Goal: Task Accomplishment & Management: Complete application form

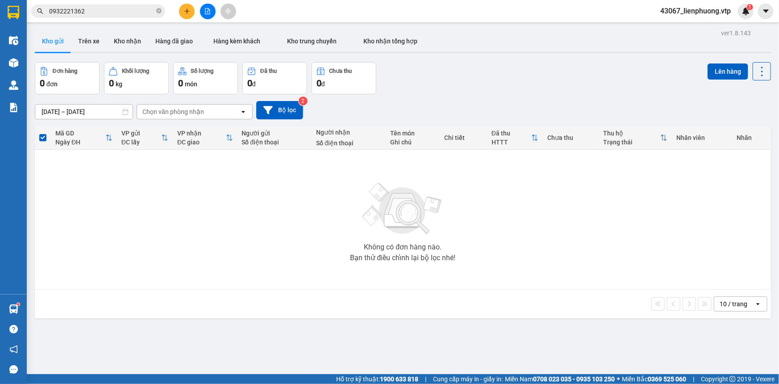
click at [102, 10] on input "0932221362" at bounding box center [101, 11] width 105 height 10
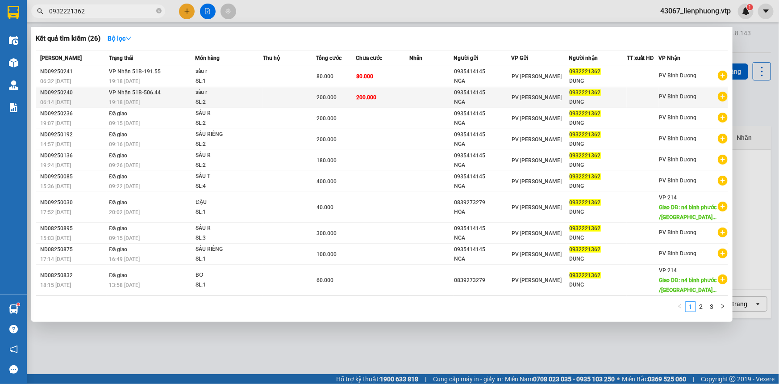
click at [368, 101] on td "200.000" at bounding box center [382, 97] width 53 height 21
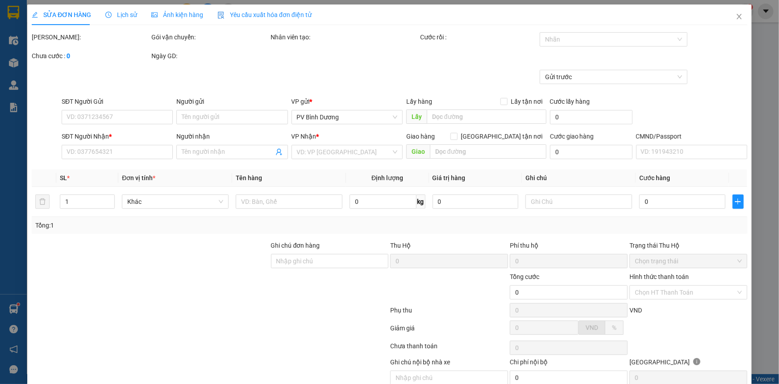
type input "0935414145"
type input "NGA"
type input "0932221362"
type input "DUNG"
type input "200.000"
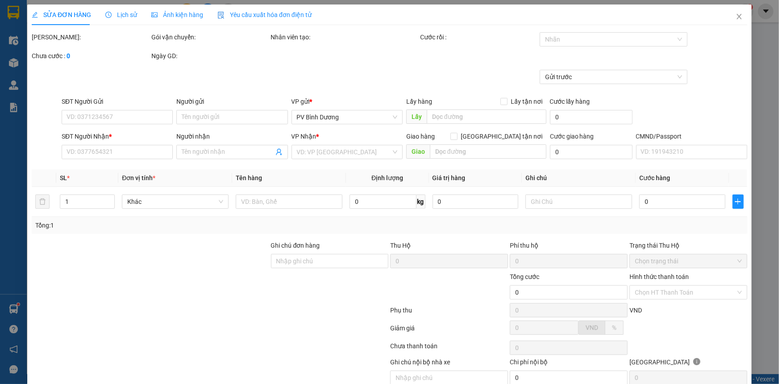
type input "200.000"
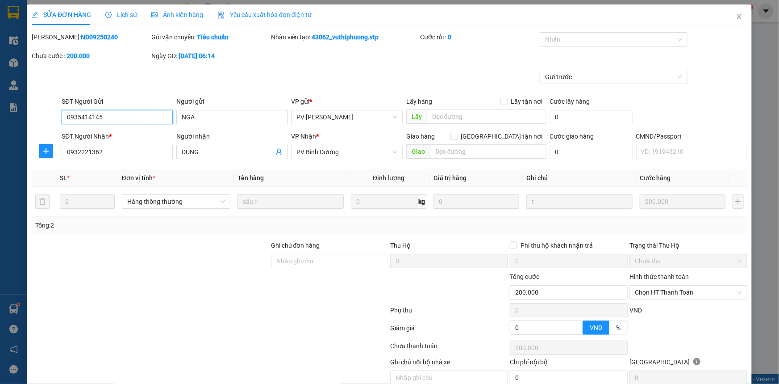
type input "10.000"
click at [719, 293] on span "Chọn HT Thanh Toán" at bounding box center [688, 291] width 107 height 13
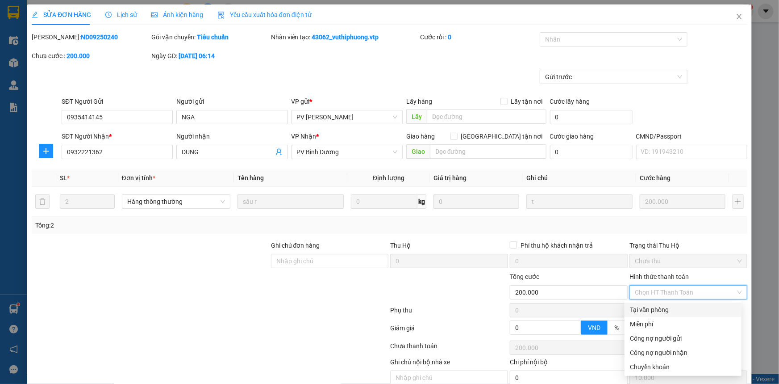
click at [684, 310] on div "Tại văn phòng" at bounding box center [683, 310] width 106 height 10
type input "0"
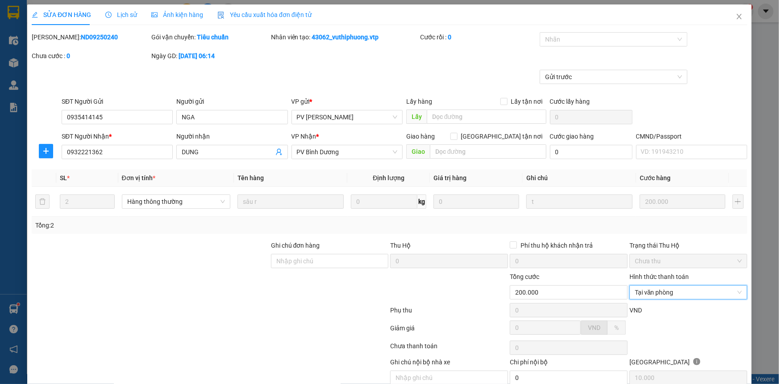
scroll to position [38, 0]
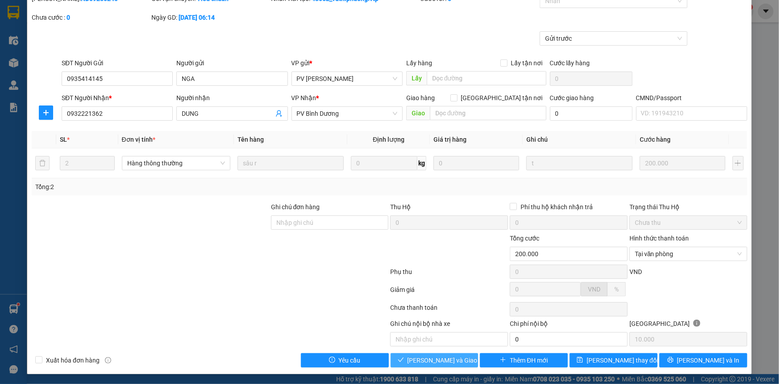
click at [449, 360] on span "Lưu và Giao hàng" at bounding box center [451, 360] width 86 height 10
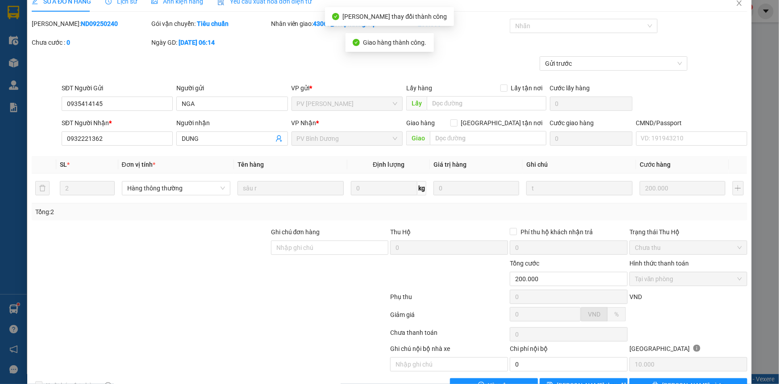
scroll to position [0, 0]
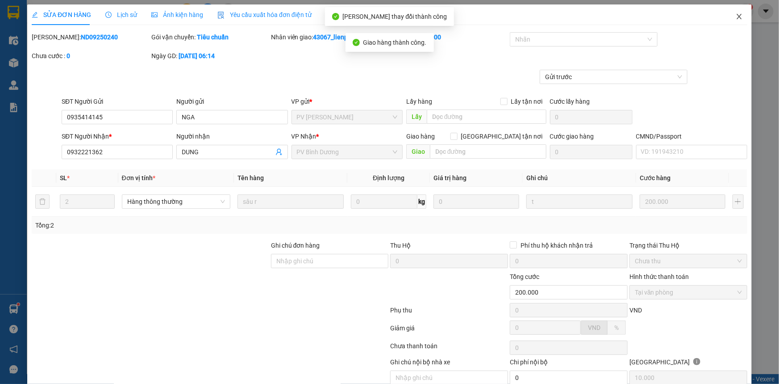
click at [736, 15] on icon "close" at bounding box center [739, 16] width 7 height 7
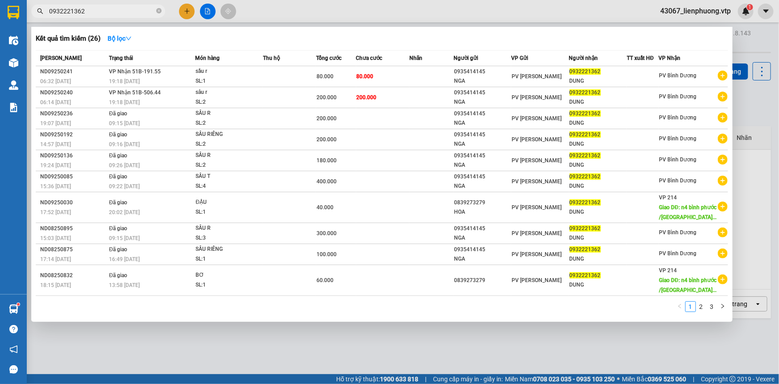
click at [125, 16] on span "0932221362" at bounding box center [98, 10] width 134 height 13
click at [123, 8] on input "0932221362" at bounding box center [101, 11] width 105 height 10
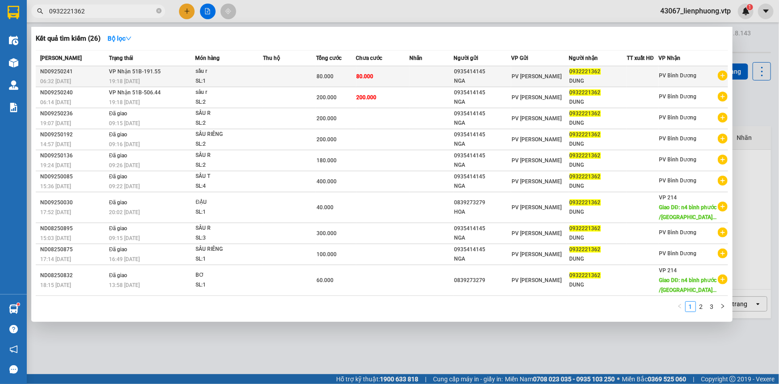
click at [404, 76] on td "80.000" at bounding box center [382, 76] width 53 height 21
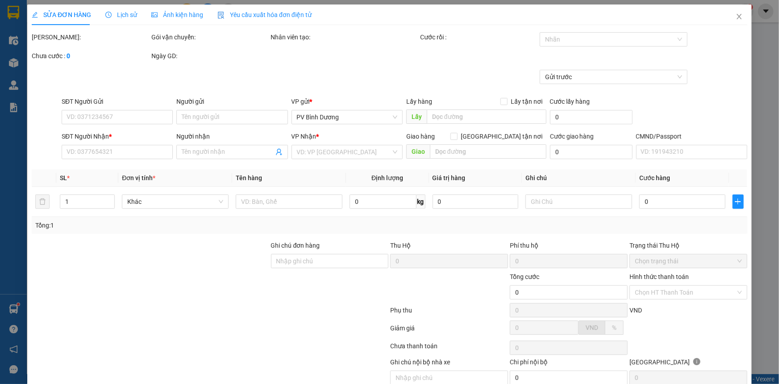
type input "4.000"
type input "0935414145"
type input "NGA"
type input "0932221362"
type input "DUNG"
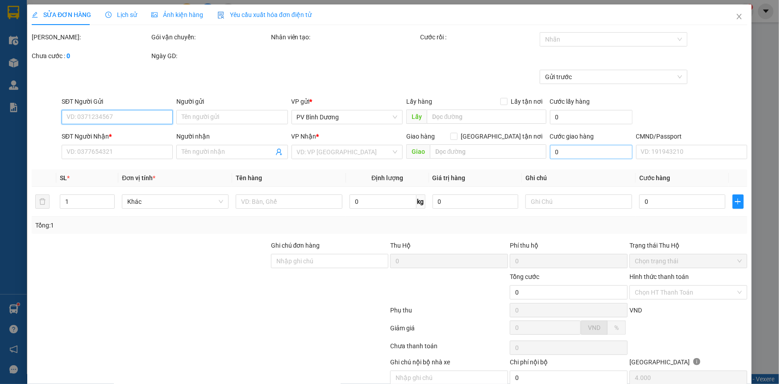
type input "80.000"
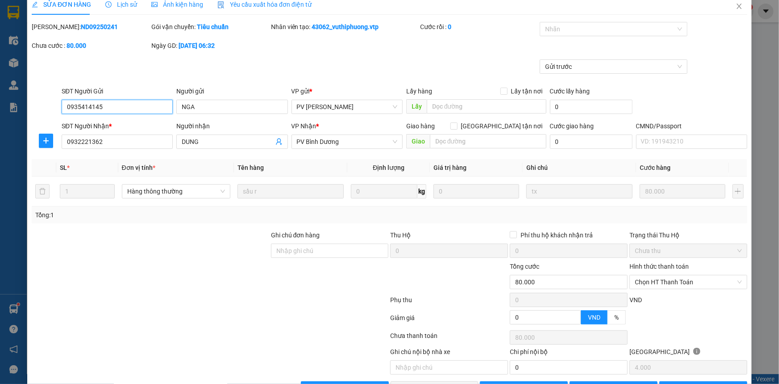
scroll to position [38, 0]
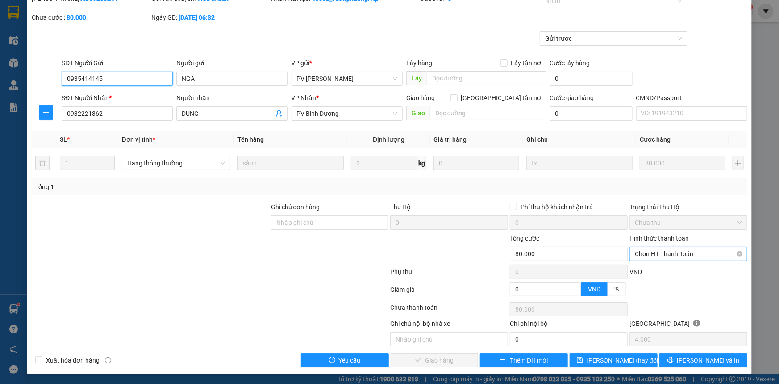
click at [713, 258] on span "Chọn HT Thanh Toán" at bounding box center [688, 253] width 107 height 13
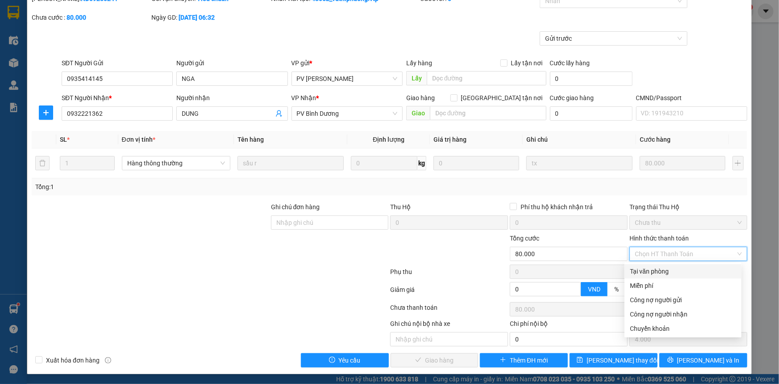
click at [676, 271] on div "Tại văn phòng" at bounding box center [683, 271] width 106 height 10
type input "0"
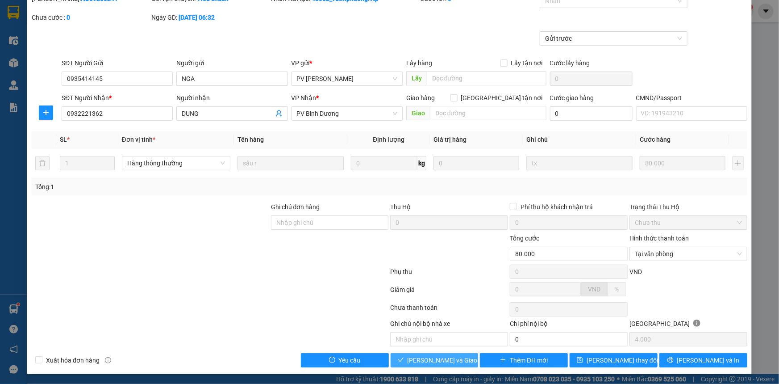
click at [444, 364] on button "Lưu và Giao hàng" at bounding box center [435, 360] width 88 height 14
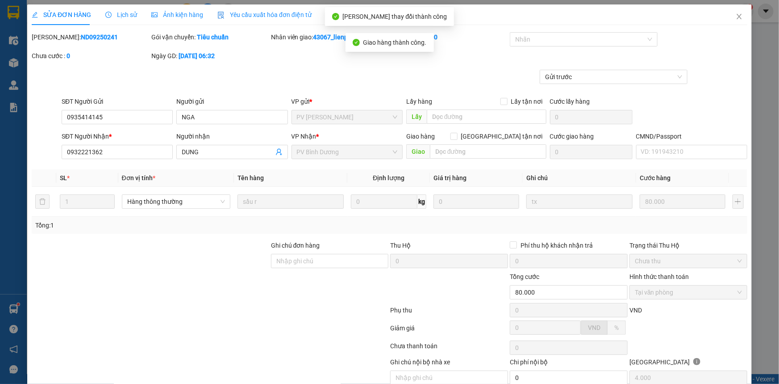
scroll to position [0, 0]
click at [736, 19] on icon "close" at bounding box center [739, 16] width 7 height 7
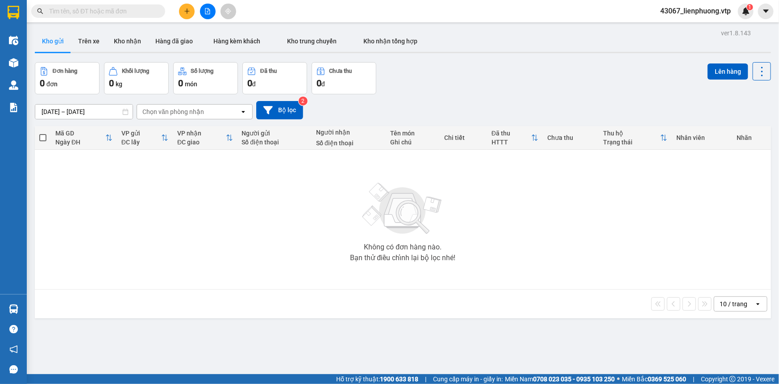
click at [122, 9] on input "text" at bounding box center [101, 11] width 105 height 10
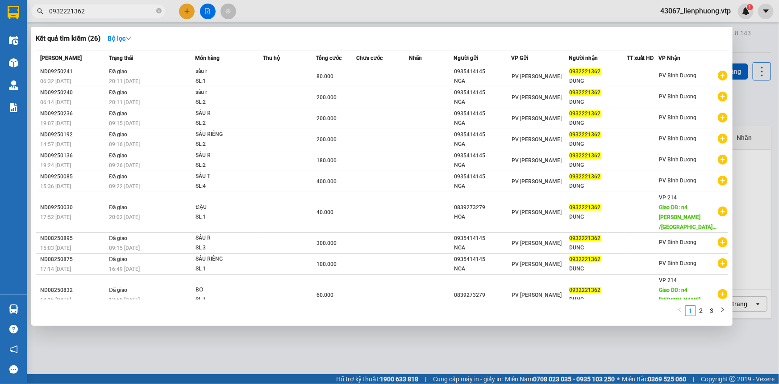
type input "0932221362"
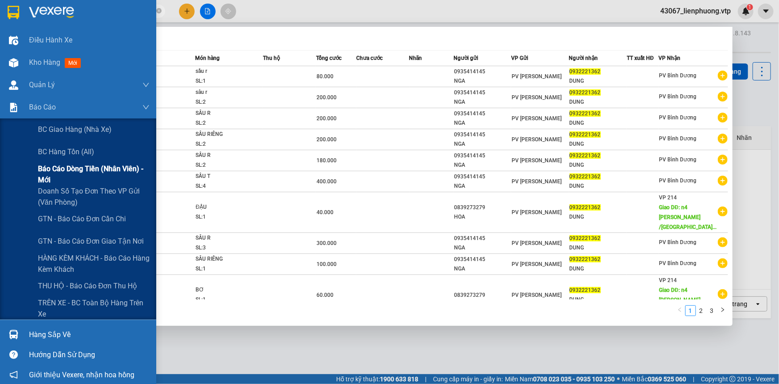
click at [63, 167] on span "Báo cáo dòng tiền (nhân viên) - mới" at bounding box center [94, 174] width 112 height 22
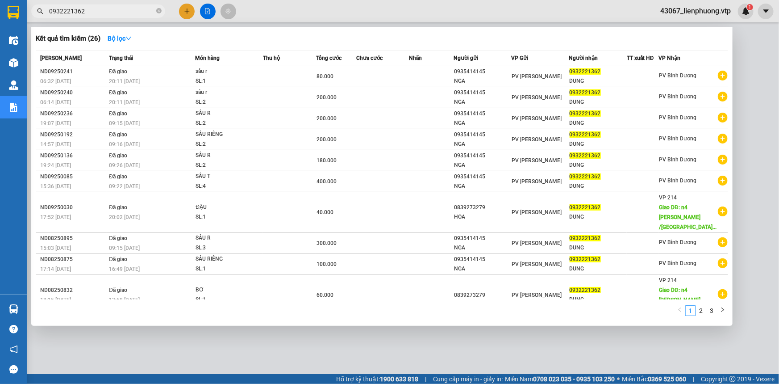
click at [619, 343] on div at bounding box center [389, 192] width 779 height 384
